Goal: Find specific page/section: Find specific page/section

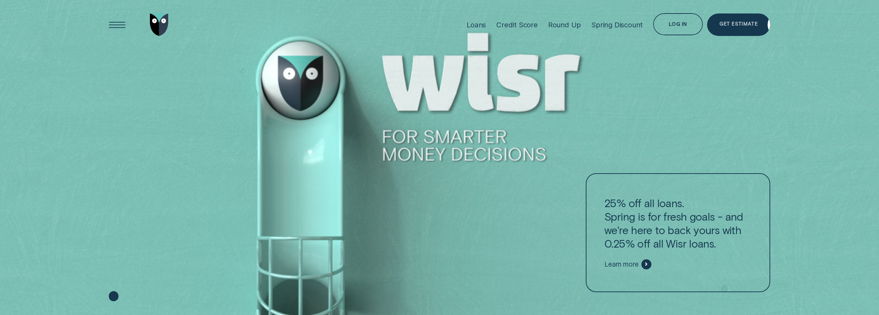
click at [689, 22] on div "Log in" at bounding box center [678, 24] width 50 height 22
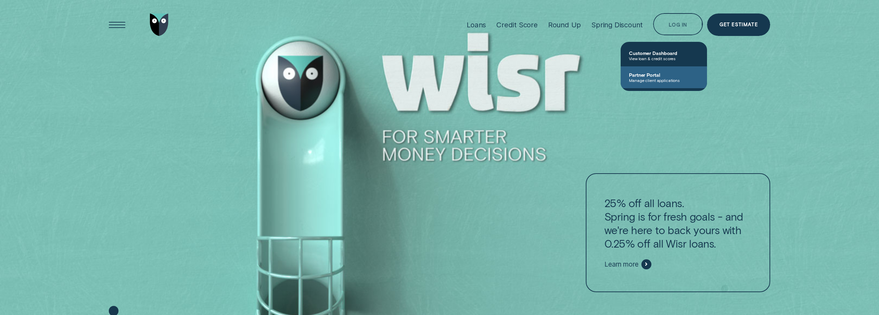
click at [673, 74] on span "Partner Portal" at bounding box center [664, 75] width 70 height 6
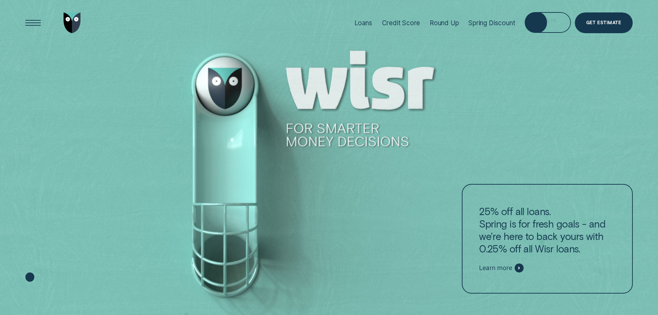
click at [555, 26] on div "Log in" at bounding box center [548, 22] width 46 height 21
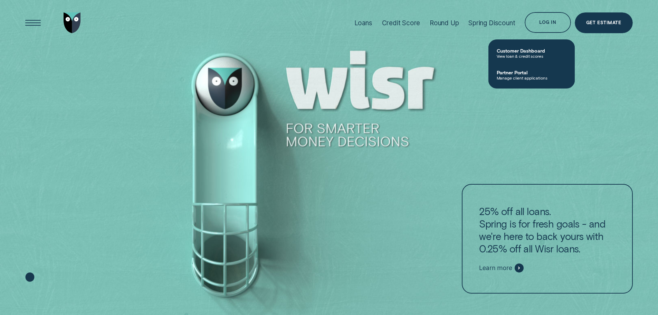
click at [529, 67] on link "Partner Portal Manage client applications" at bounding box center [531, 75] width 86 height 22
